Goal: Transaction & Acquisition: Purchase product/service

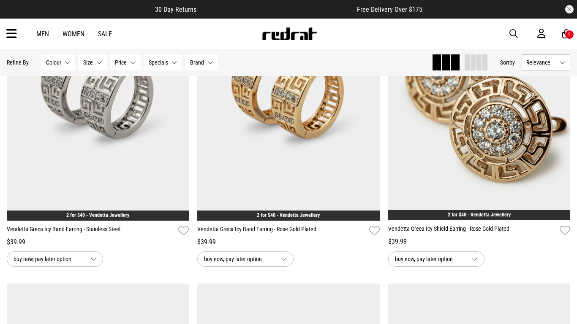
scroll to position [281, 0]
click at [565, 30] on icon at bounding box center [566, 34] width 8 height 11
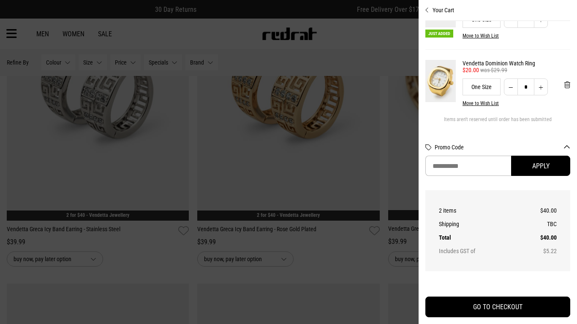
scroll to position [48, 0]
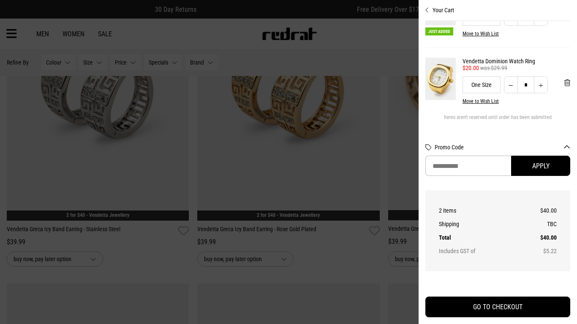
click at [380, 39] on div at bounding box center [288, 162] width 577 height 324
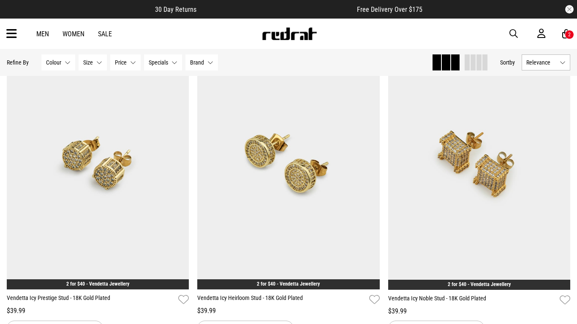
scroll to position [7117, 0]
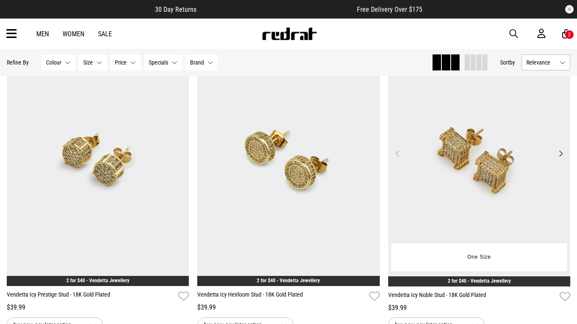
click at [474, 181] on img at bounding box center [479, 158] width 182 height 255
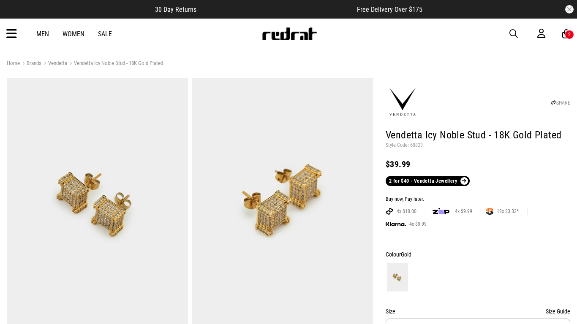
click at [568, 36] on div "2" at bounding box center [569, 35] width 3 height 6
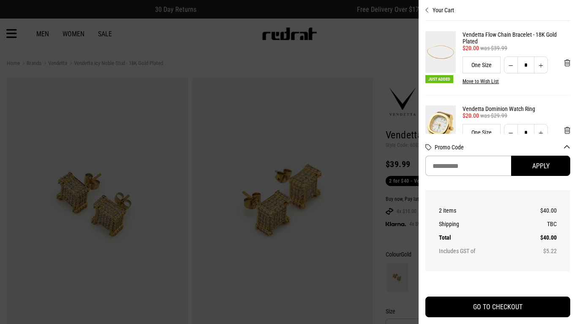
click at [386, 41] on div at bounding box center [288, 162] width 577 height 324
